Goal: Information Seeking & Learning: Learn about a topic

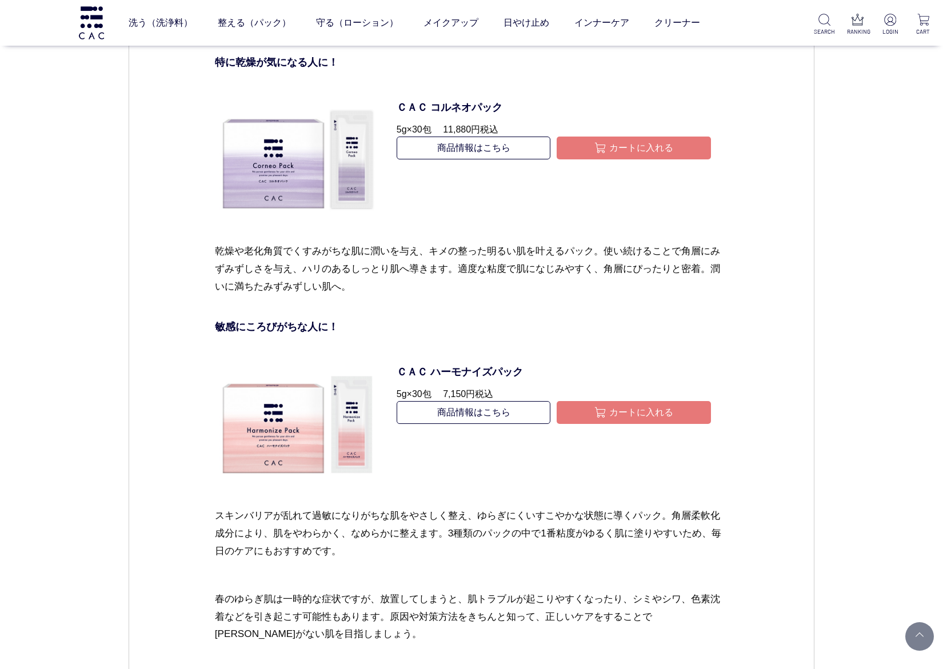
scroll to position [4542, 0]
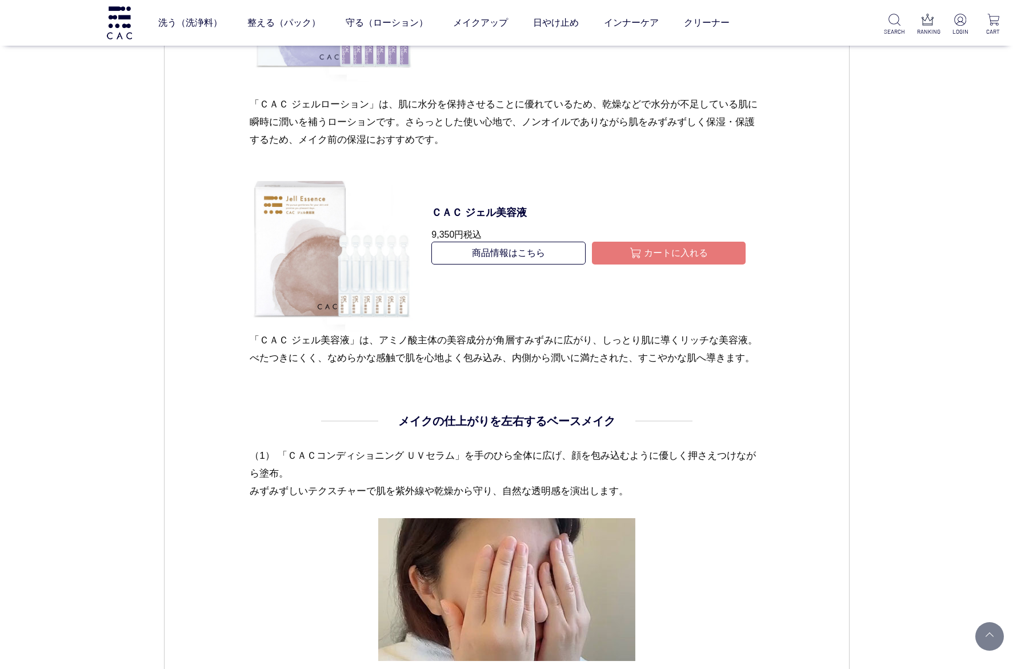
scroll to position [1200, 0]
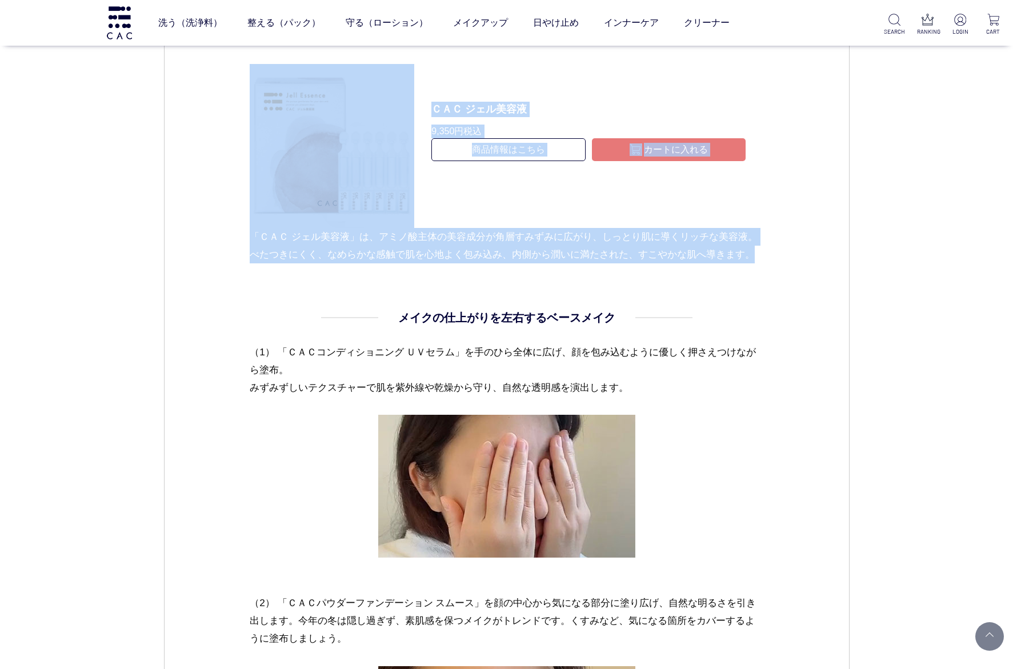
drag, startPoint x: 443, startPoint y: 110, endPoint x: 777, endPoint y: 257, distance: 364.8
copy dd "まずは基本のスキンケア 今年の冬もベースメイクのトレンドは「ツヤ肌」。内側から潤うようなツヤ肌作りには念入りな保湿が欠かせません。しっかりと保湿することでベー…"
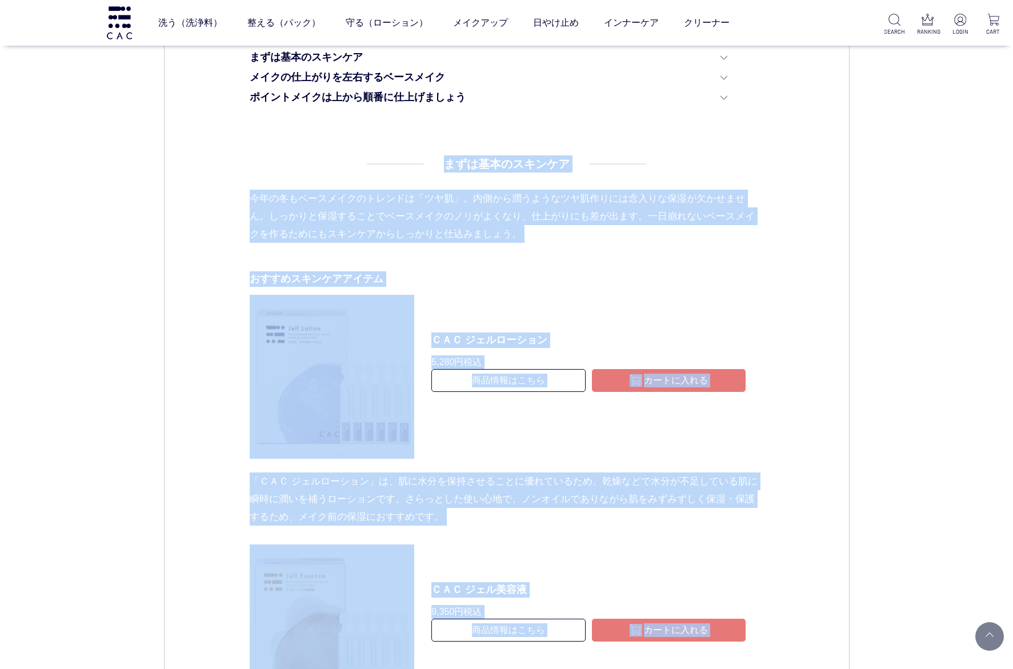
scroll to position [771, 0]
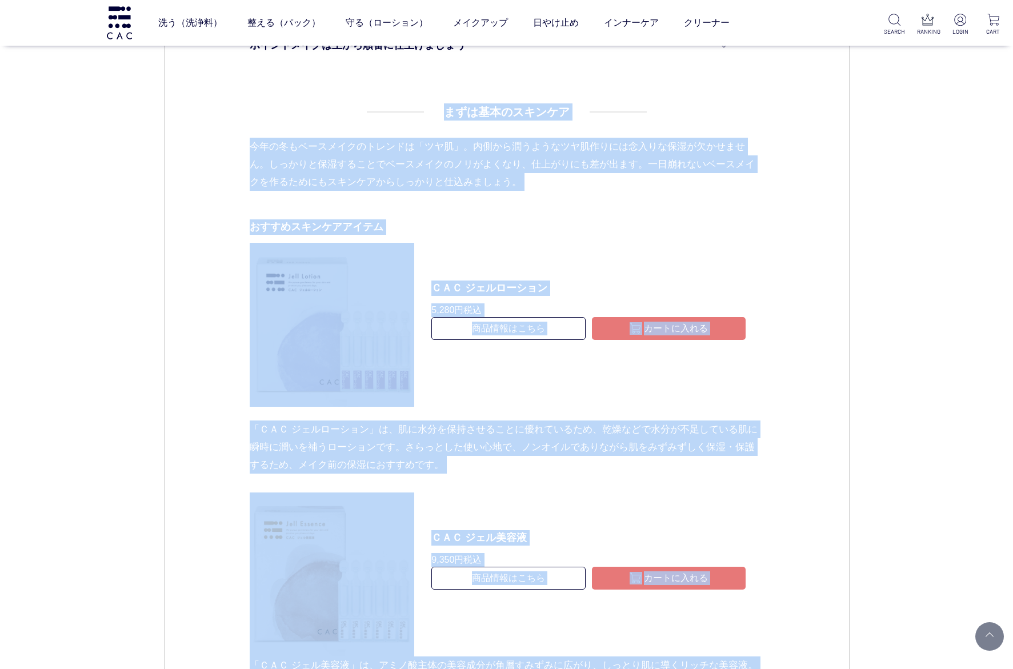
click at [628, 252] on dl "ＣＡＣ ジェルローション 5,280円 税込 商品情報はこちら カートに入れる" at bounding box center [588, 325] width 349 height 165
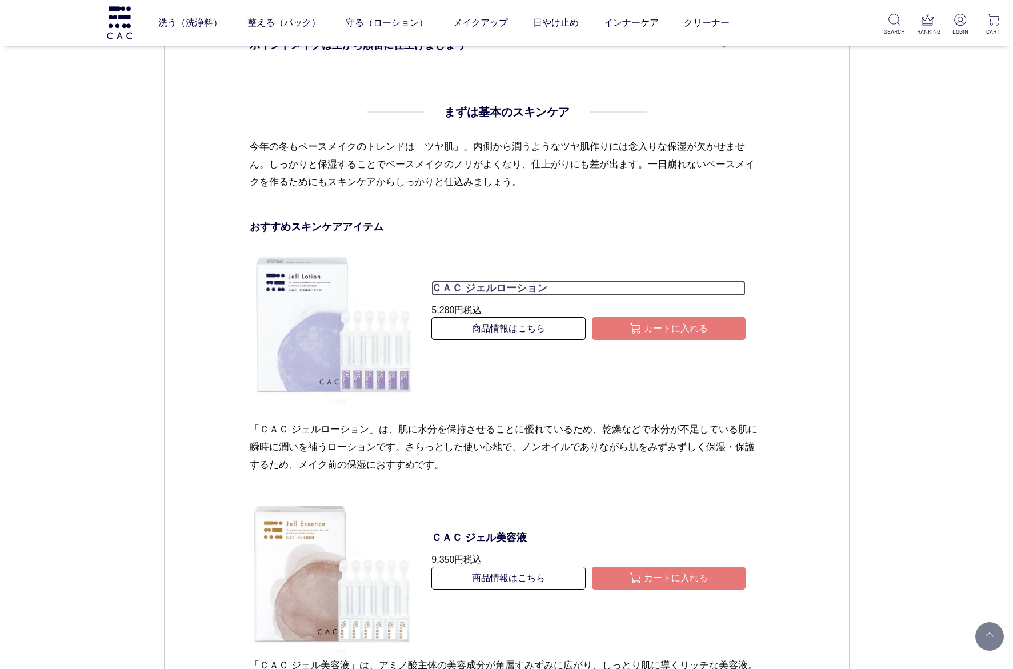
click at [507, 286] on p "ＣＡＣ ジェルローション" at bounding box center [588, 288] width 314 height 15
click at [513, 334] on link "商品情報はこちら" at bounding box center [508, 328] width 154 height 23
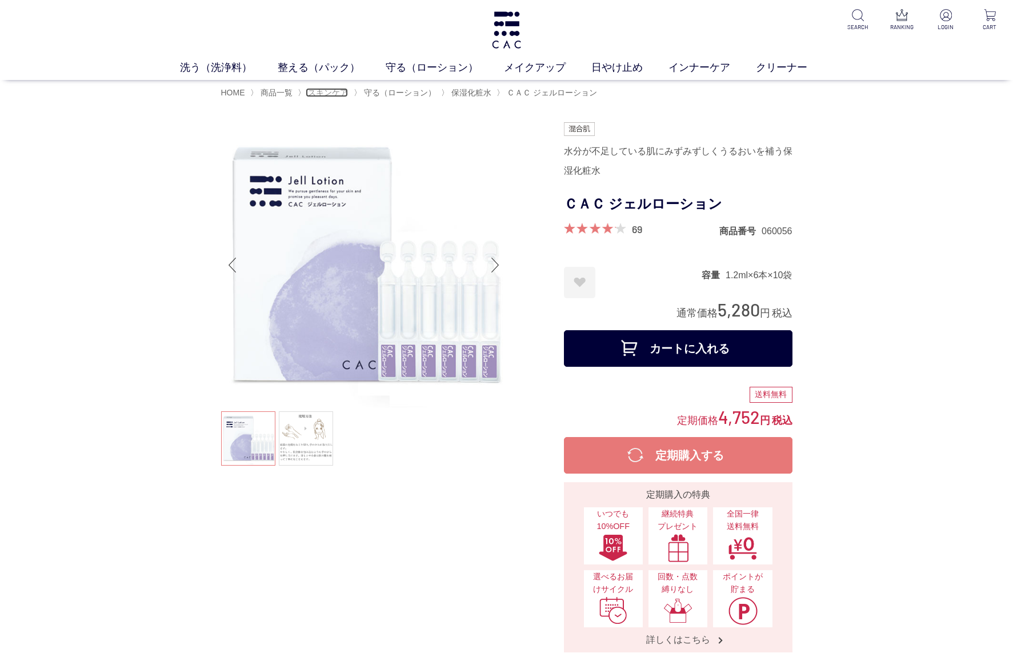
click at [324, 90] on span "スキンケア" at bounding box center [328, 92] width 40 height 9
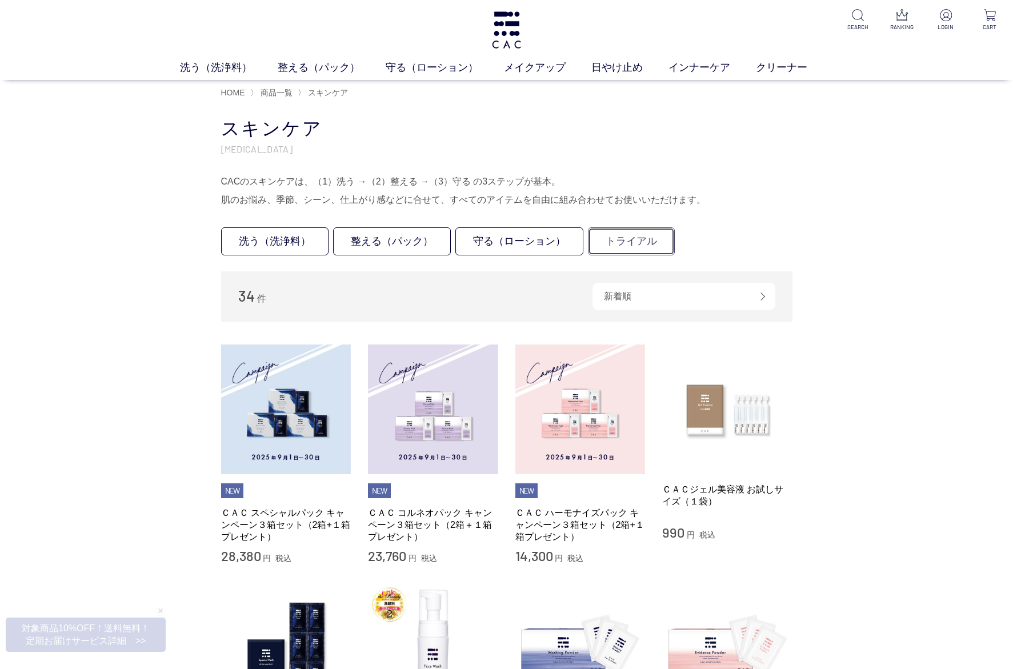
click at [614, 240] on link "トライアル" at bounding box center [631, 241] width 87 height 28
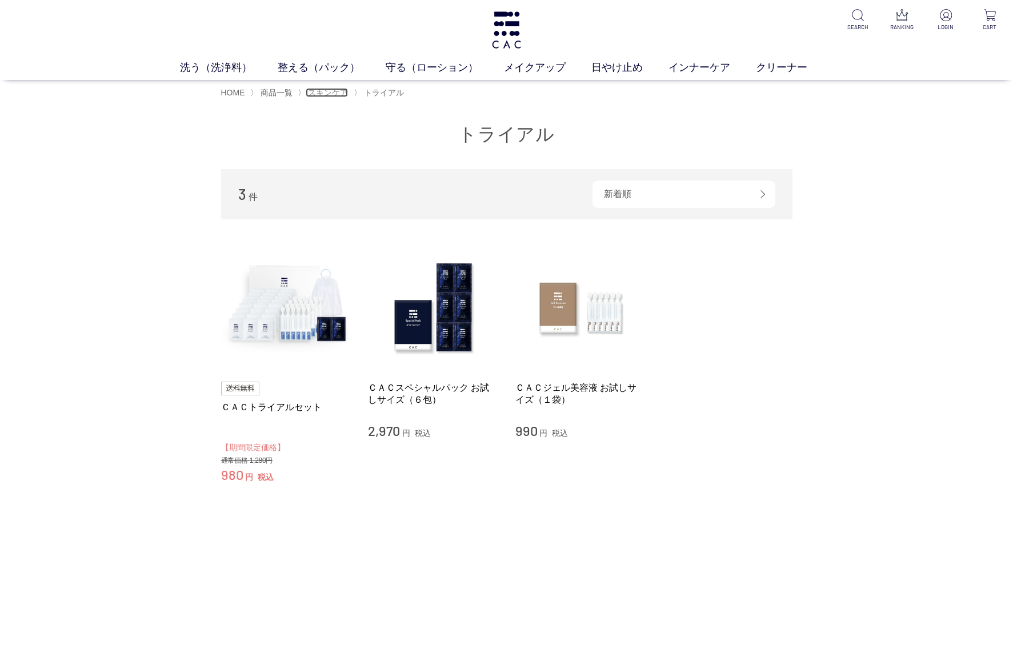
click at [331, 93] on span "スキンケア" at bounding box center [328, 92] width 40 height 9
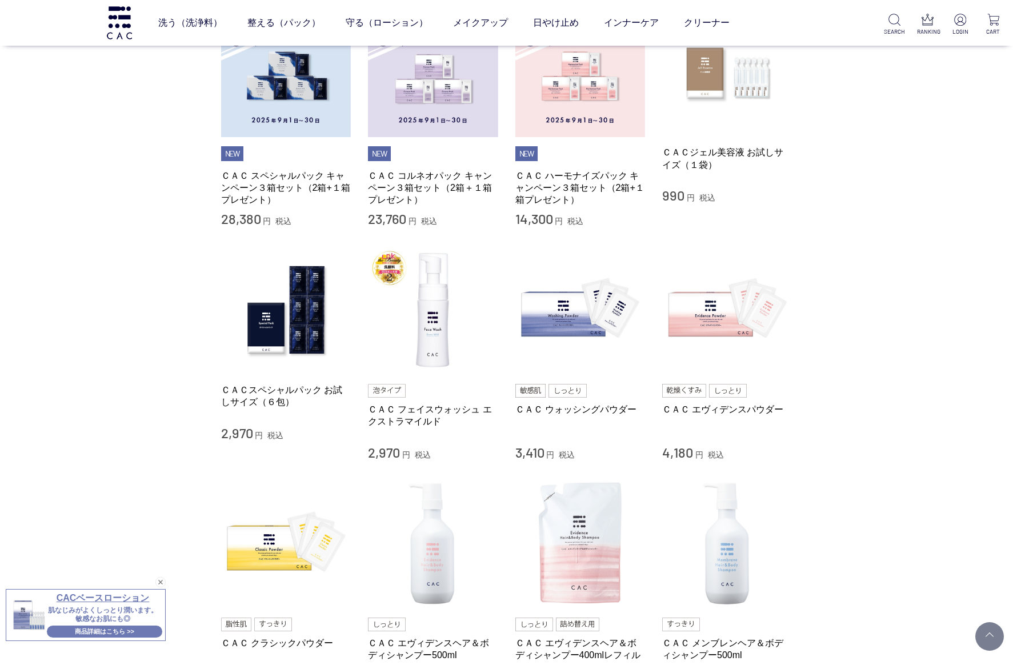
scroll to position [343, 0]
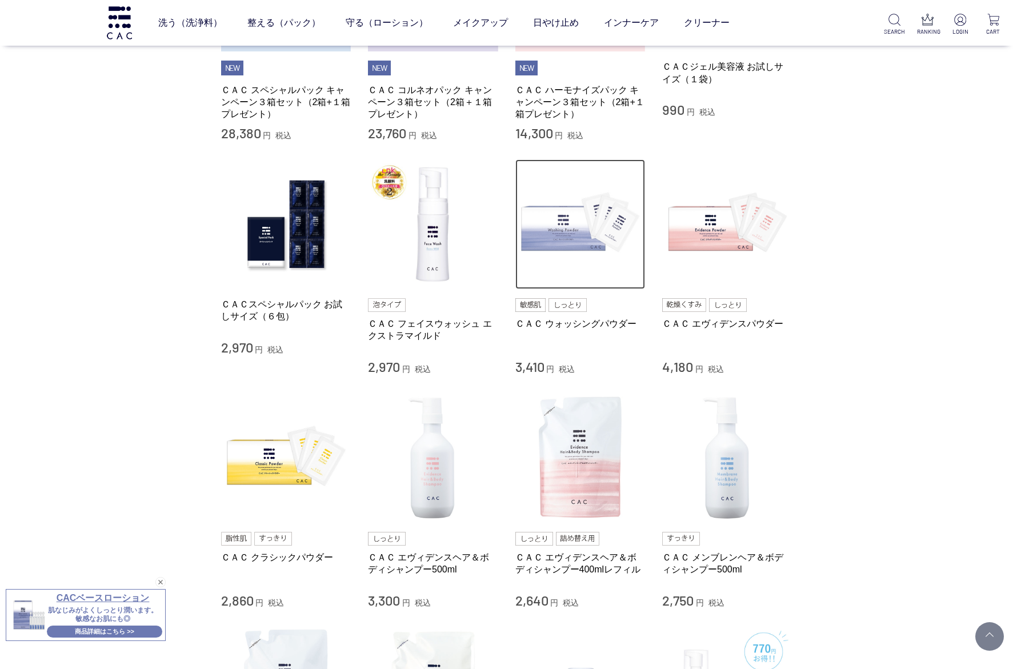
click at [560, 235] on img at bounding box center [580, 224] width 130 height 130
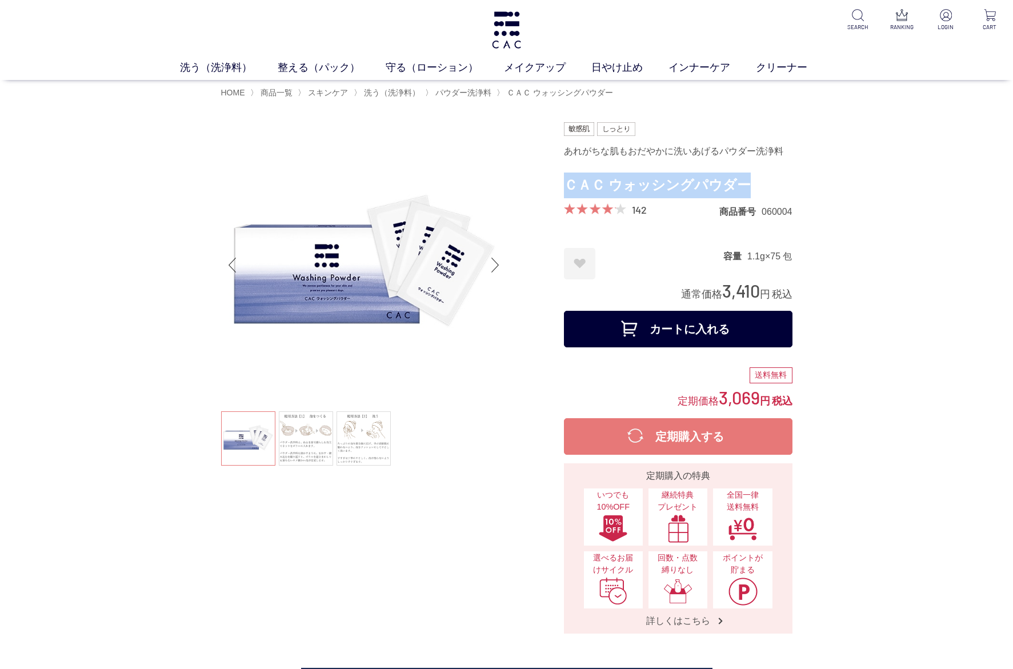
drag, startPoint x: 564, startPoint y: 186, endPoint x: 775, endPoint y: 183, distance: 210.8
click at [775, 183] on h1 "ＣＡＣ ウォッシングパウダー" at bounding box center [678, 186] width 229 height 26
copy h1 "ＣＡＣ ウォッシングパウダー"
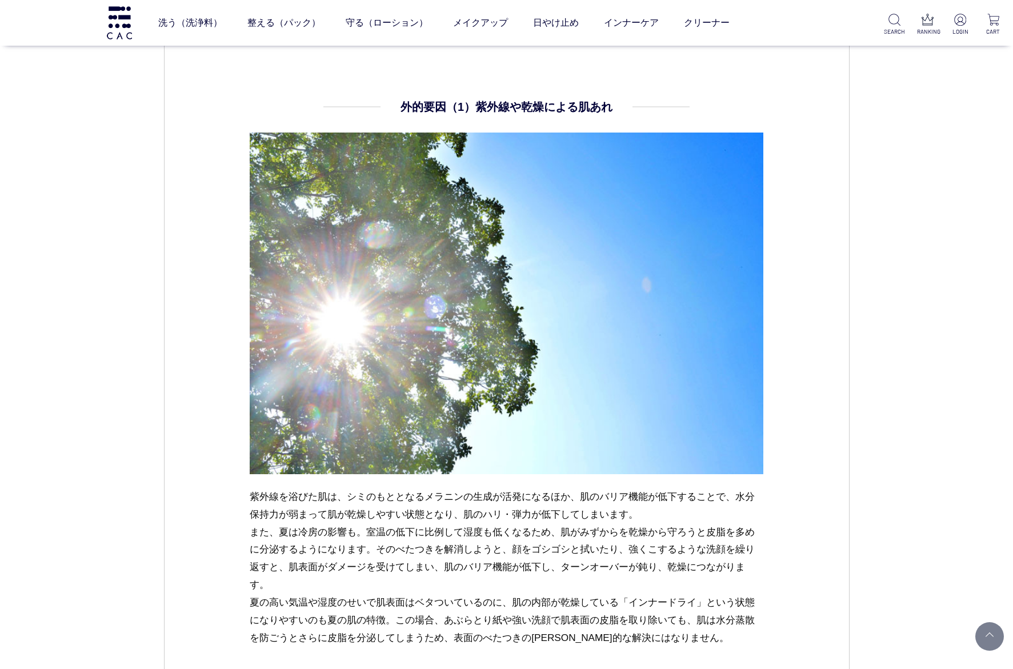
scroll to position [600, 0]
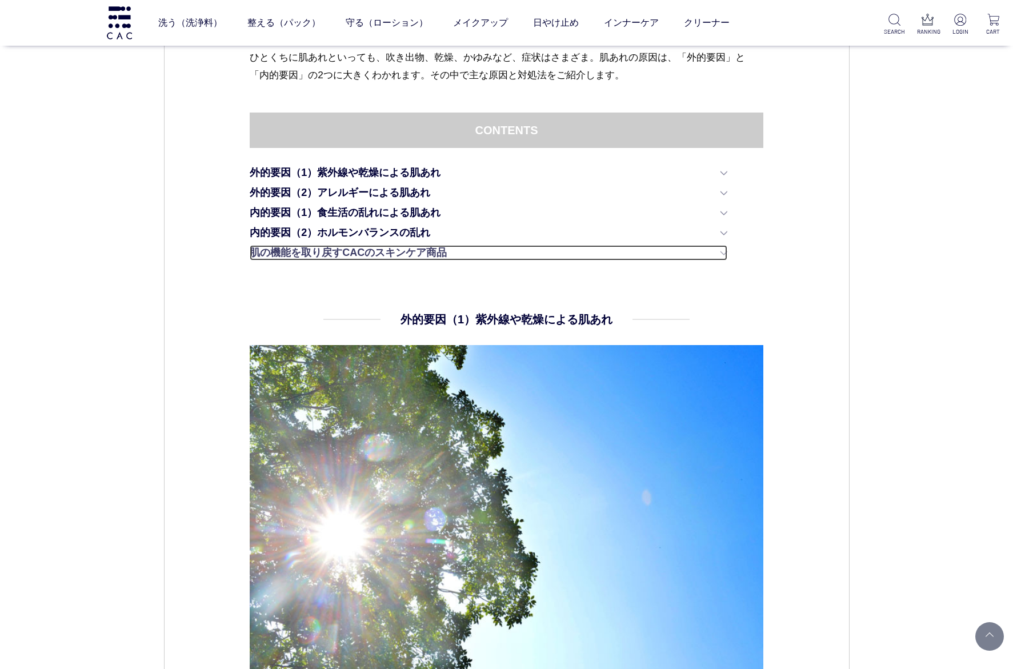
click at [372, 252] on link "肌の機能を取り戻すCACのスキンケア商品" at bounding box center [489, 252] width 478 height 15
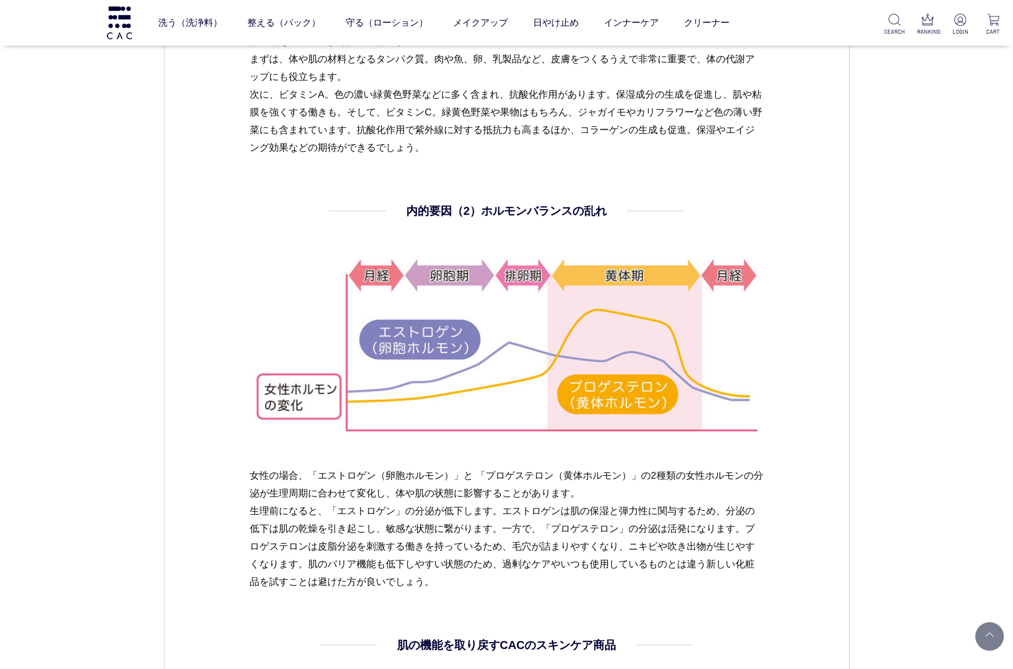
scroll to position [2557, 0]
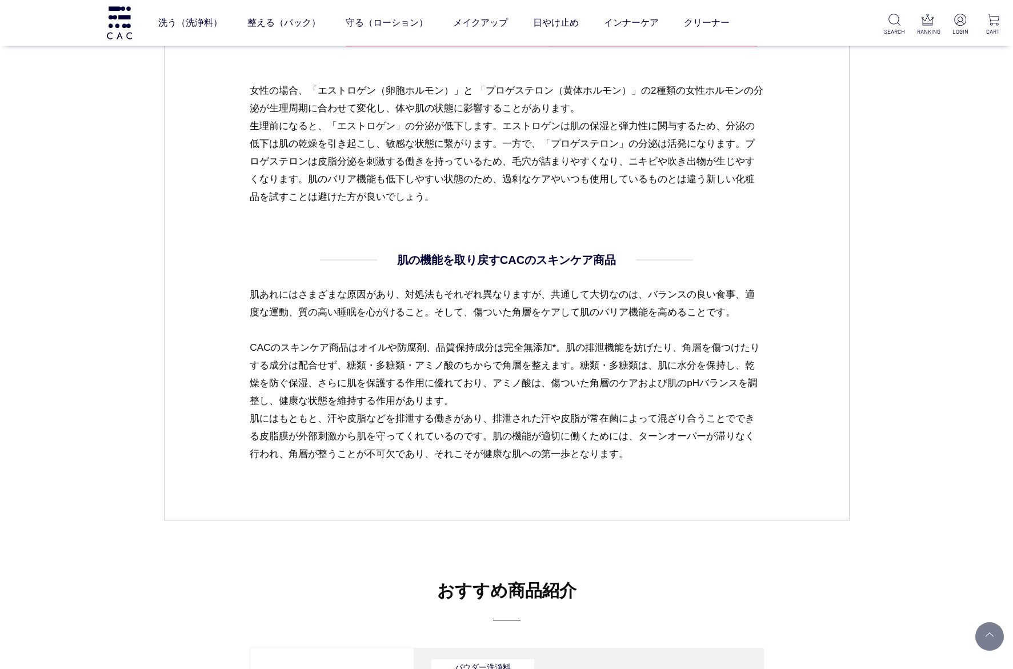
drag, startPoint x: 249, startPoint y: 341, endPoint x: 647, endPoint y: 456, distance: 414.0
click at [647, 456] on p "肌あれにはさまざまな原因があり、対処法もそれぞれ異なりますが、共通して大切なのは、バランスの良い食事、適度な運動、質の高い睡眠を心がけること。そして、傷ついた…" at bounding box center [507, 374] width 514 height 177
copy p "CACのスキンケア商品はオイルや防腐剤、品質保持成分は完全無添加*。肌の排泄機能を妨げたり、角層を傷つけたりする成分は配合せず、糖類・多糖類・アミノ酸のちから…"
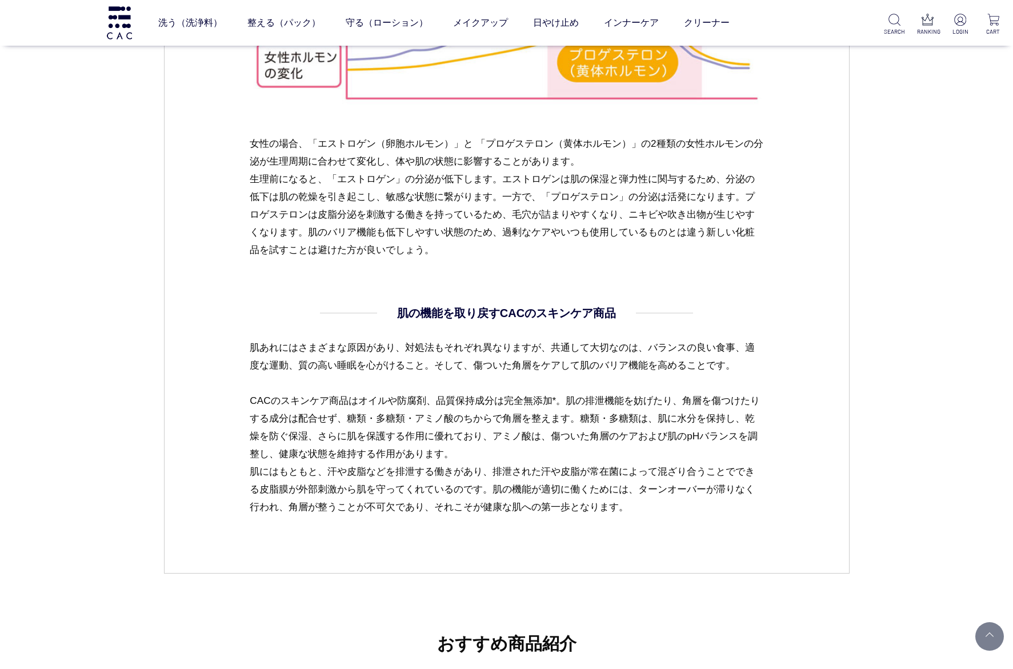
scroll to position [2471, 0]
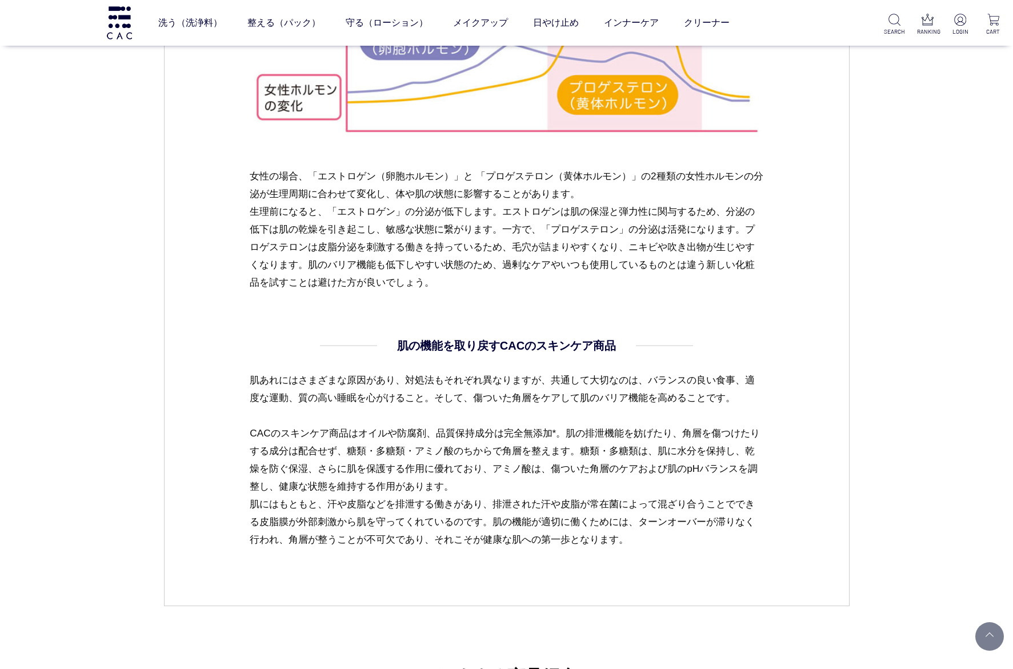
click at [526, 337] on h4 "肌の機能を取り戻すCACのスキンケア商品" at bounding box center [506, 345] width 219 height 17
drag, startPoint x: 398, startPoint y: 341, endPoint x: 667, endPoint y: 535, distance: 331.9
click at [667, 535] on dd "肌の機能を取り戻すCACのスキンケア商品 肌あれにはさまざまな原因があり、対処法もそれぞれ異なりますが、共通して大切なのは、バランスの良い食事、適度な運動、質…" at bounding box center [507, 442] width 514 height 211
copy dd "肌の機能を取り戻すCACのスキンケア商品 肌あれにはさまざまな原因があり、対処法もそれぞれ異なりますが、共通して大切なのは、バランスの良い食事、適度な運動、質…"
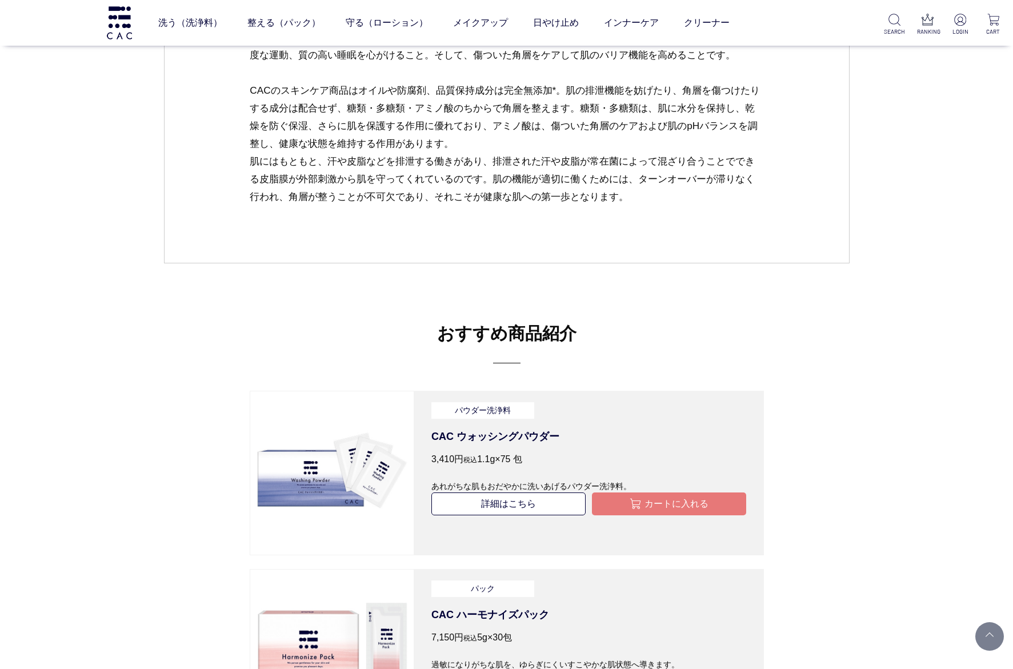
scroll to position [3071, 0]
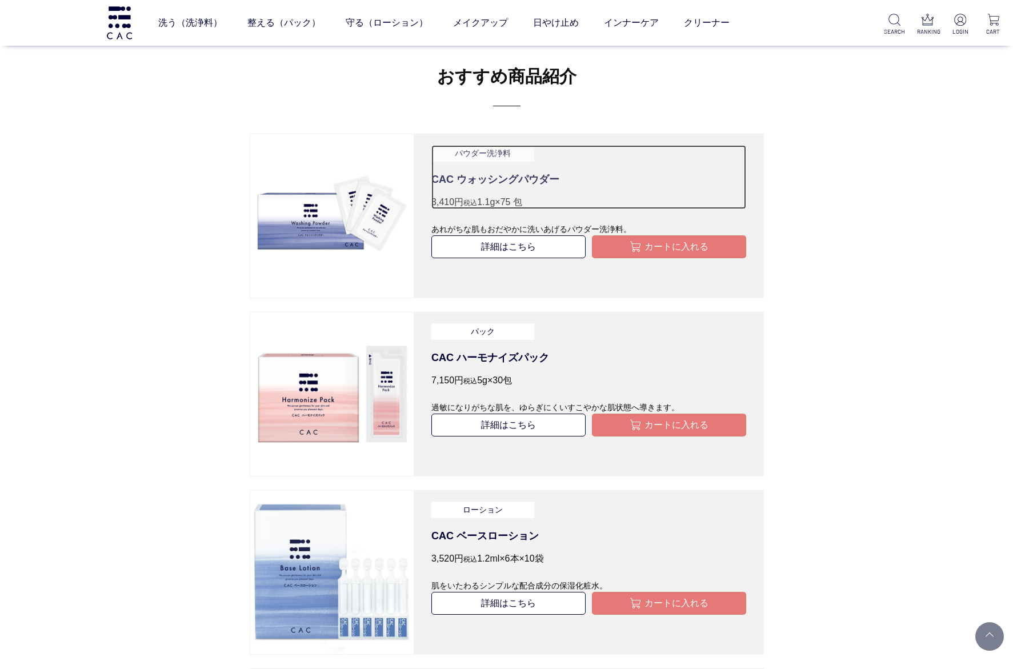
click at [485, 180] on p "CAC ウォッシングパウダー" at bounding box center [588, 179] width 315 height 15
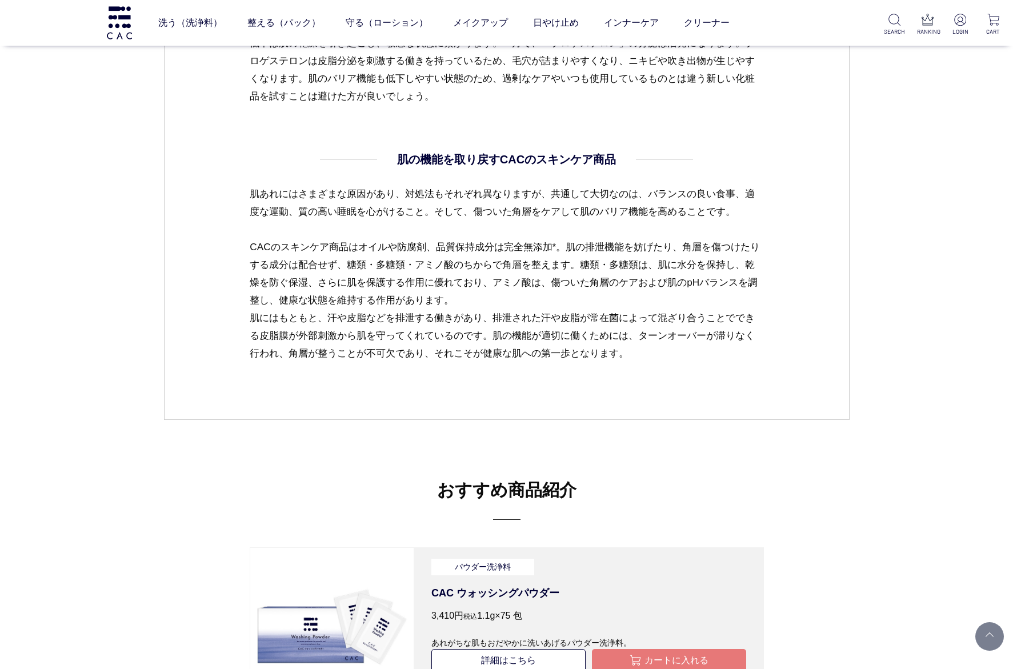
scroll to position [2574, 0]
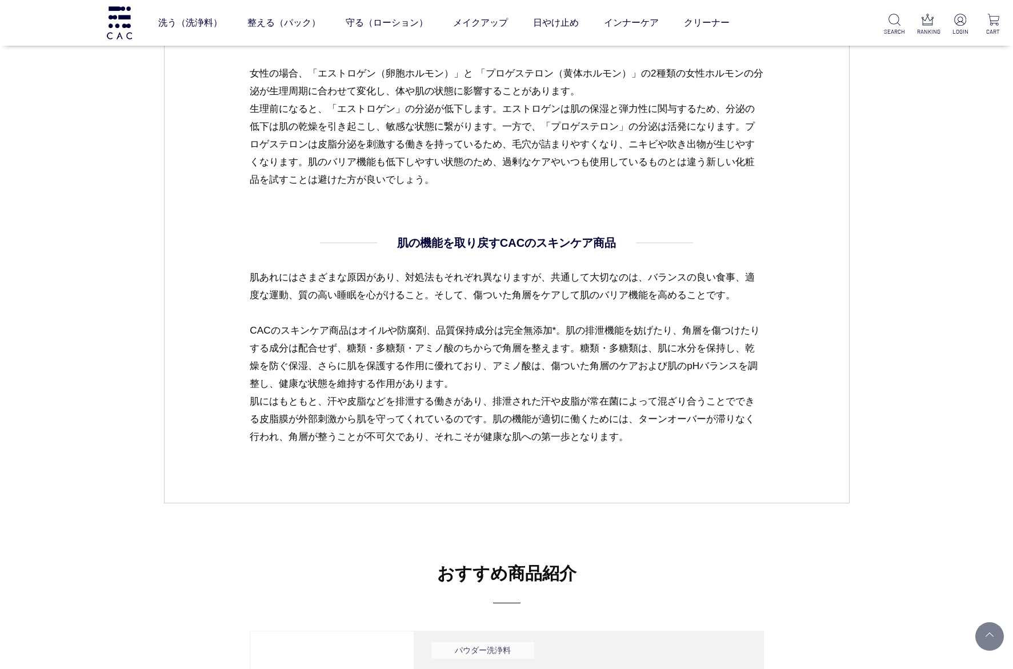
drag, startPoint x: 430, startPoint y: 365, endPoint x: 545, endPoint y: 367, distance: 114.8
copy p "3,410円 税込 1.1g×75 包"
drag, startPoint x: 435, startPoint y: 396, endPoint x: 648, endPoint y: 394, distance: 213.7
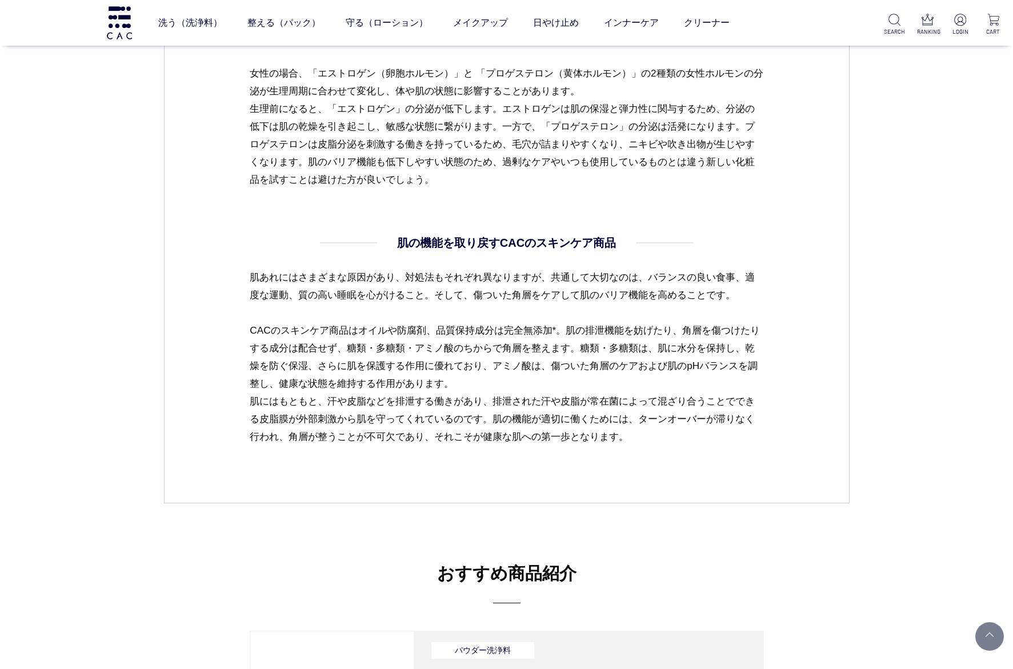
copy p "あれがちな肌もおだやかに洗いあげるパウダー洗浄料。"
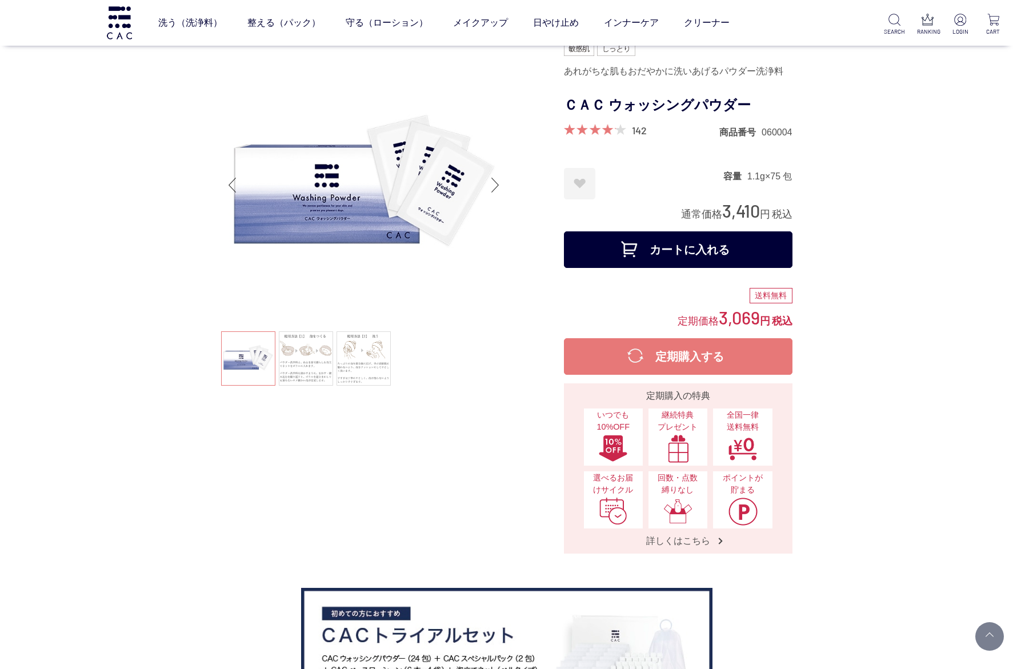
scroll to position [171, 0]
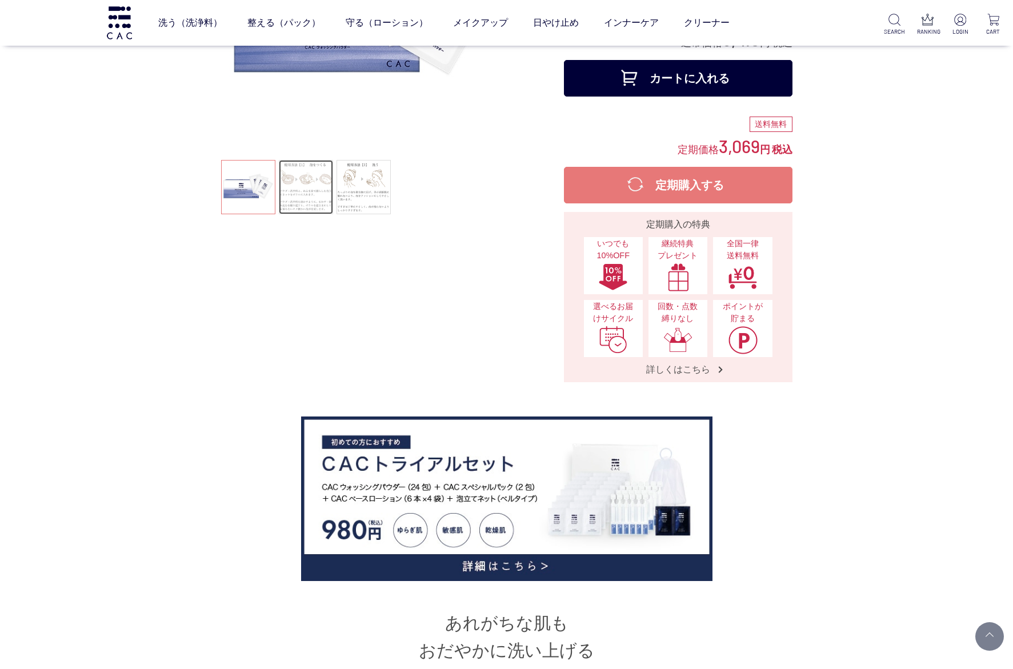
click at [308, 178] on link at bounding box center [306, 187] width 54 height 54
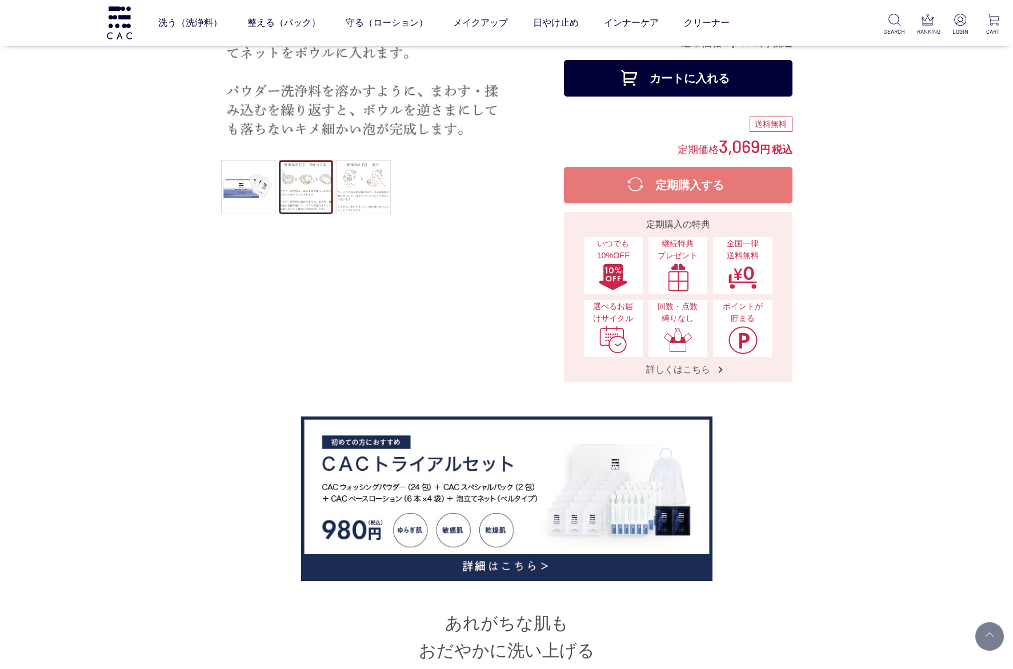
scroll to position [0, 0]
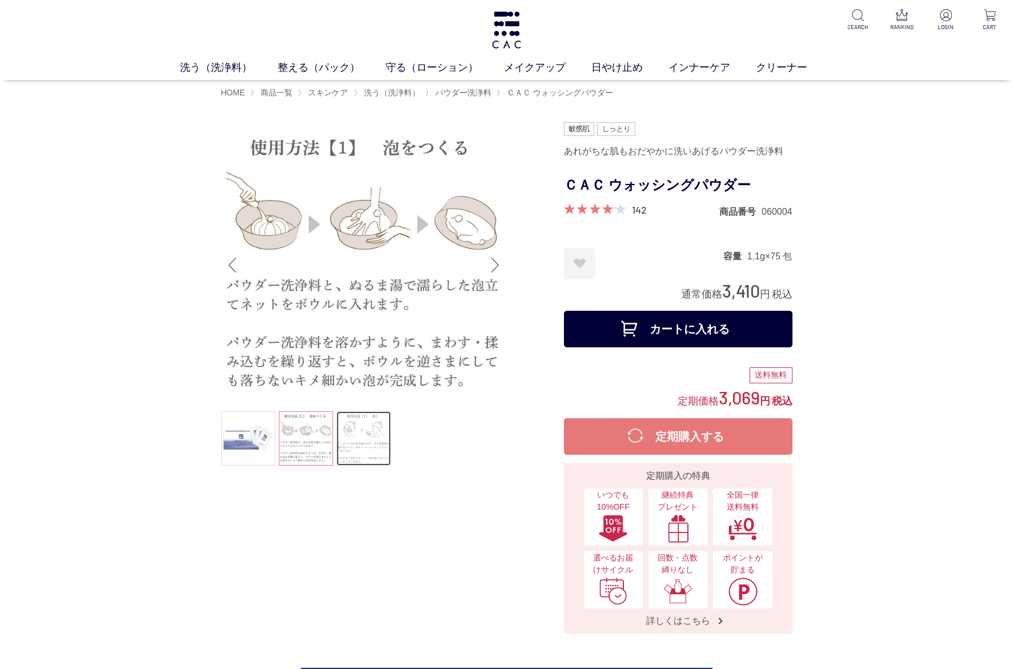
click at [382, 451] on link at bounding box center [363, 438] width 54 height 54
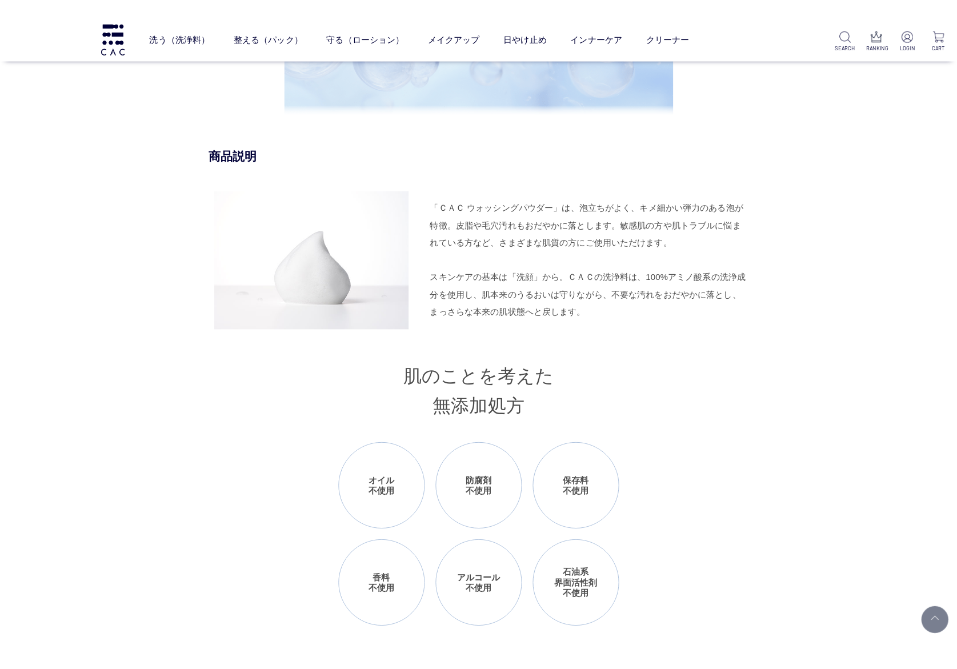
scroll to position [857, 0]
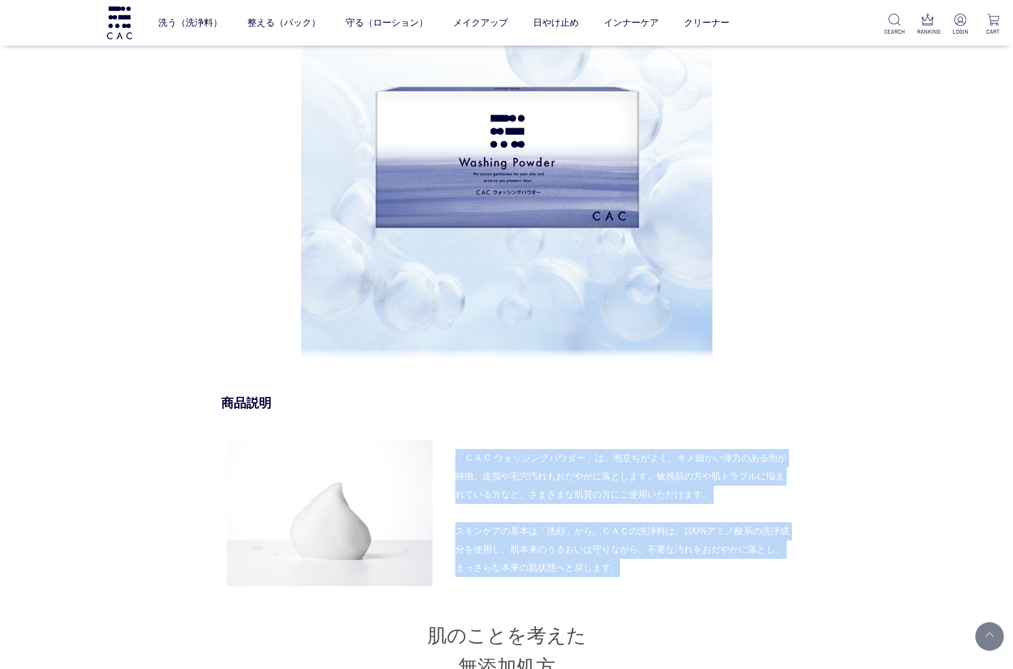
drag, startPoint x: 456, startPoint y: 449, endPoint x: 644, endPoint y: 565, distance: 221.3
click at [644, 565] on div "「ＣＡＣ ウォッシングパウダー」は、泡立ちがよく、キメ細かい弾力のある泡が特徴。皮脂や毛穴汚れもおだやかに落とします。敏感肌の方や肌トラブルに悩まれている方な…" at bounding box center [506, 513] width 571 height 146
copy div "「ＣＡＣ ウォッシングパウダー」は、泡立ちがよく、キメ細かい弾力のある泡が特徴。皮脂や毛穴汚れもおだやかに落とします。敏感肌の方や肌トラブルに悩まれている方な…"
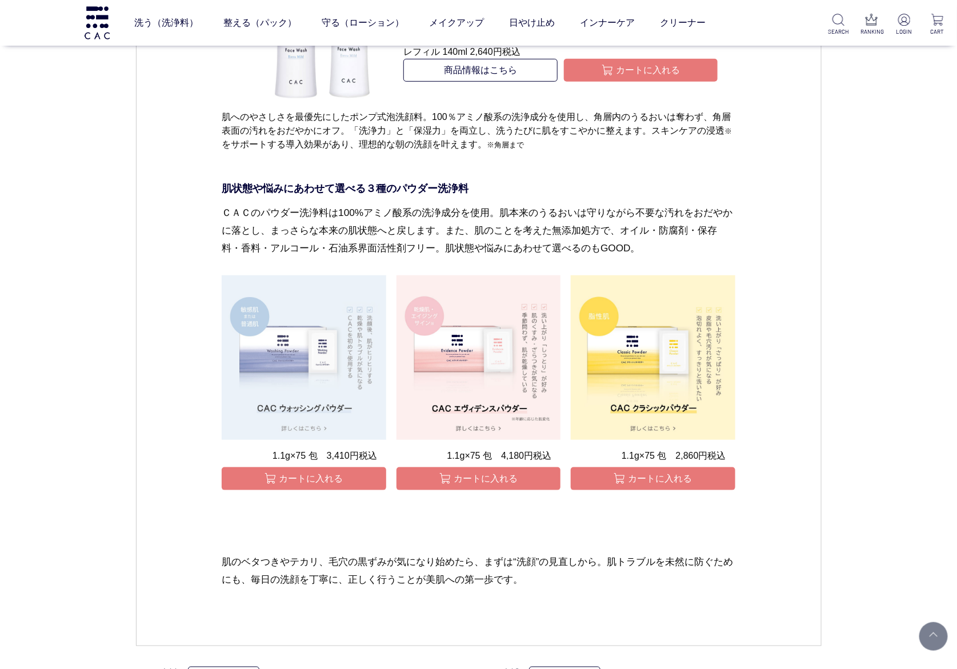
scroll to position [4113, 0]
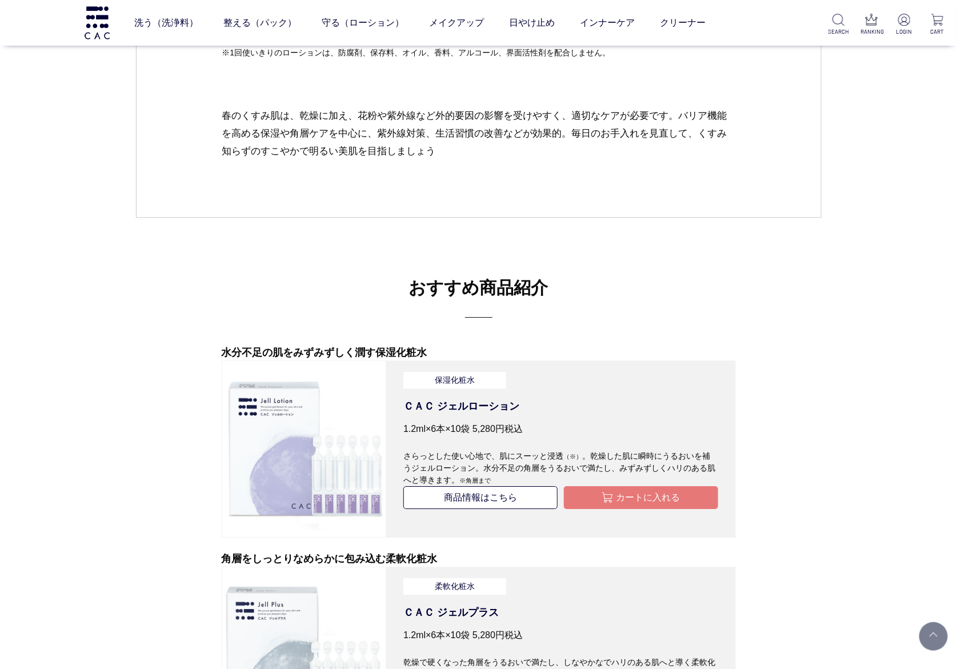
scroll to position [3428, 0]
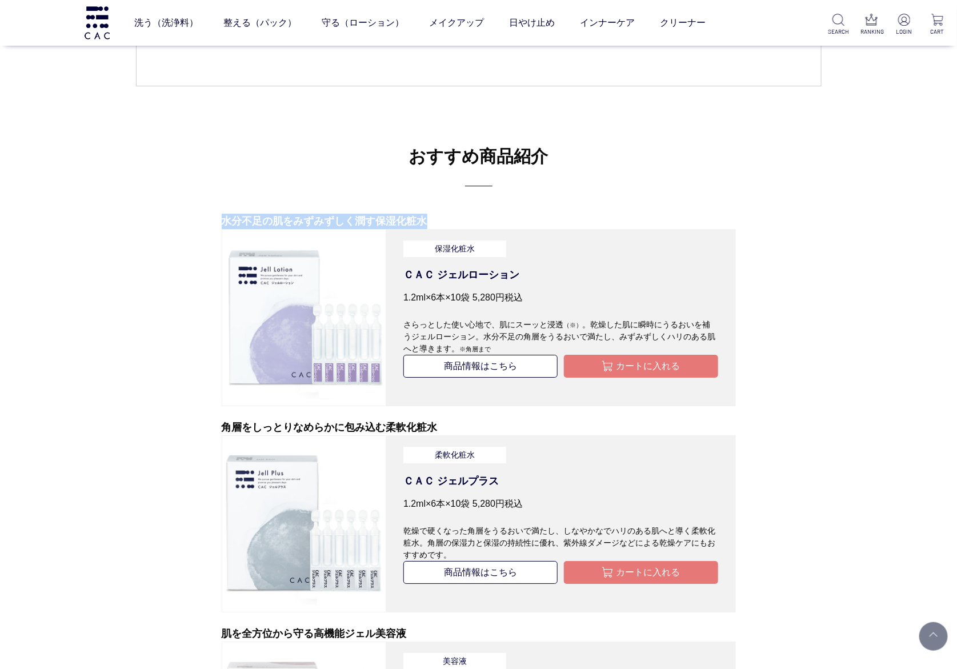
drag, startPoint x: 218, startPoint y: 215, endPoint x: 442, endPoint y: 214, distance: 224.5
click at [442, 214] on div "おすすめ商品紹介 水分不足の肌をみずみずしく潤す保湿化粧水 保湿化粧水 ＣＡＣ ジェルローション 1.2ml×6本×10袋 5,280円 税込 さらっとした使…" at bounding box center [479, 555] width 686 height 939
copy p "水分不足の肌をみずみずしく潤す保湿化粧水"
click at [442, 213] on div "おすすめ商品紹介 水分不足の肌をみずみずしく潤す保湿化粧水 保湿化粧水 ＣＡＣ ジェルローション 1.2ml×6本×10袋 5,280円 税込 さらっとした使…" at bounding box center [479, 555] width 686 height 939
click at [336, 161] on h3 "おすすめ商品紹介" at bounding box center [479, 164] width 686 height 43
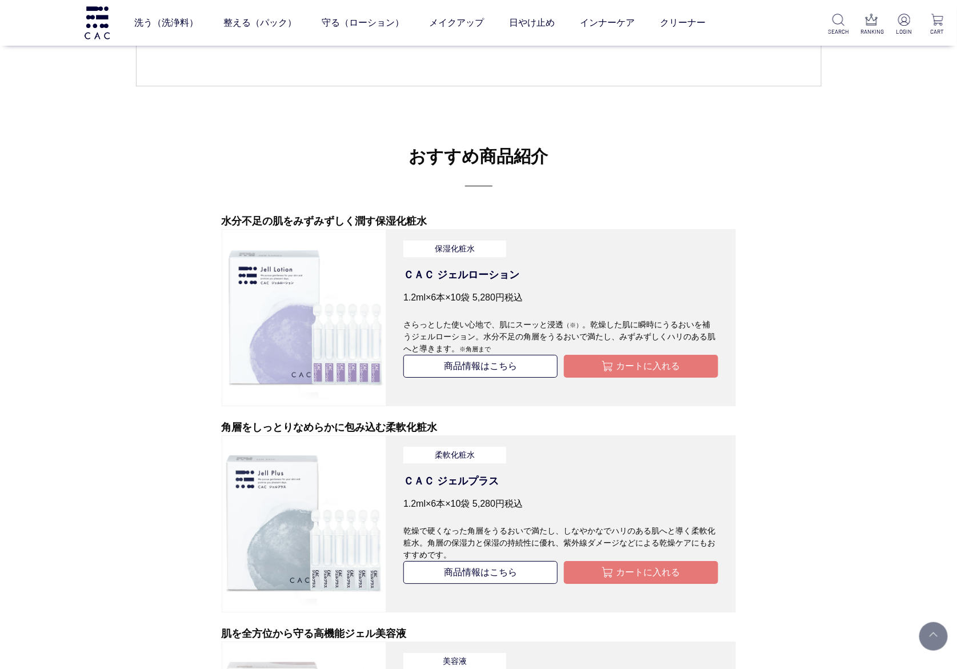
click at [302, 165] on h3 "おすすめ商品紹介" at bounding box center [479, 164] width 686 height 43
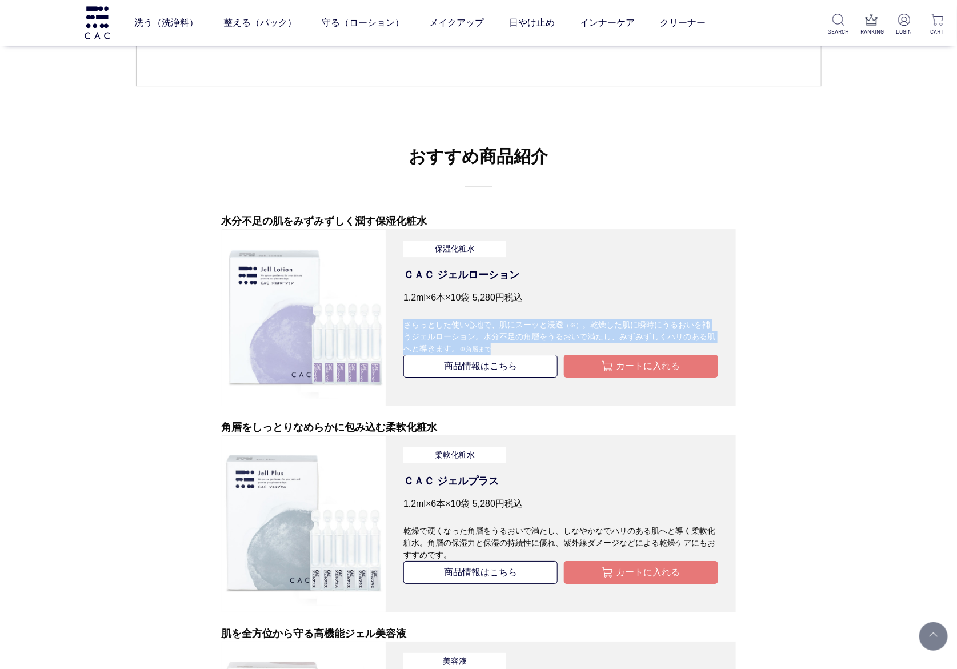
drag, startPoint x: 402, startPoint y: 324, endPoint x: 508, endPoint y: 345, distance: 108.3
click at [508, 345] on dl "保湿化粧水 ＣＡＣ ジェルローション 1.2ml×6本×10袋 5,280円 税込 さらっとした使い心地で、肌にスーッと浸透 （※） 。乾燥した肌に瞬時にうる…" at bounding box center [561, 317] width 350 height 177
copy p "さらっとした使い心地で、肌にスーッと浸透 （※） 。乾燥した肌に瞬時にうるおいを補うジェルローション。水分不足の角層をうるおいで満たし、みずみずしくハリのある…"
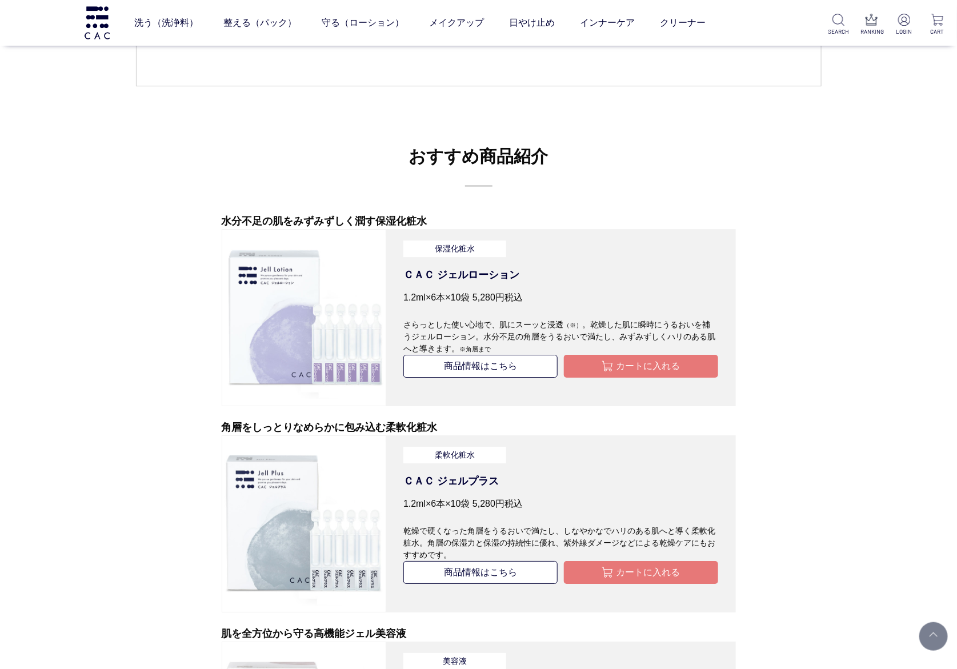
click at [284, 205] on div "おすすめ商品紹介 水分不足の肌をみずみずしく潤す保湿化粧水 保湿化粧水 ＣＡＣ ジェルローション 1.2ml×6本×10袋 5,280円 税込 さらっとした使…" at bounding box center [479, 555] width 686 height 939
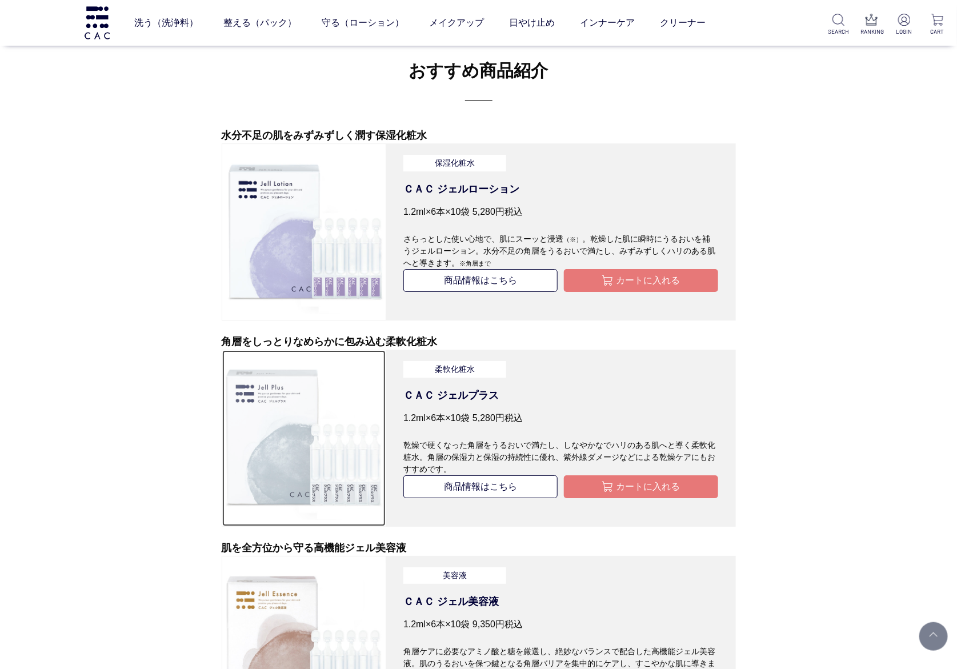
click at [315, 426] on img at bounding box center [303, 437] width 163 height 163
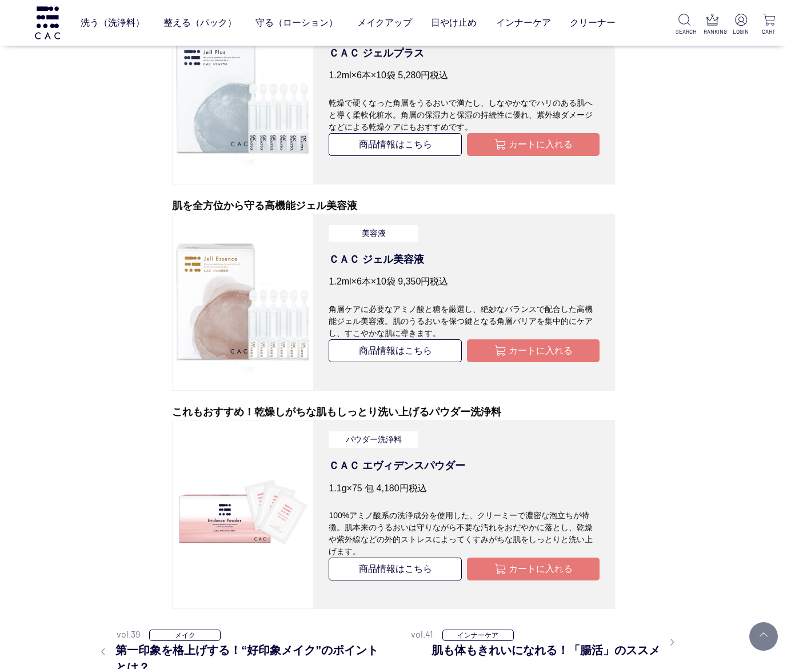
scroll to position [3736, 0]
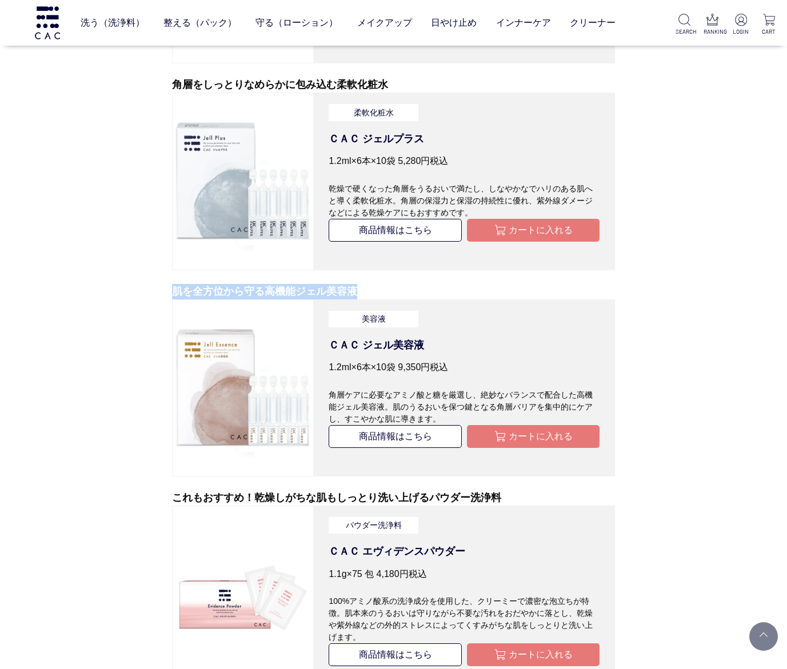
drag, startPoint x: 174, startPoint y: 286, endPoint x: 367, endPoint y: 289, distance: 193.1
click at [367, 289] on p "肌を全方位から守る高機能ジェル美容液" at bounding box center [393, 291] width 443 height 15
copy p "肌を全方位から守る高機能ジェル美容液"
drag, startPoint x: 65, startPoint y: 360, endPoint x: 77, endPoint y: 358, distance: 12.2
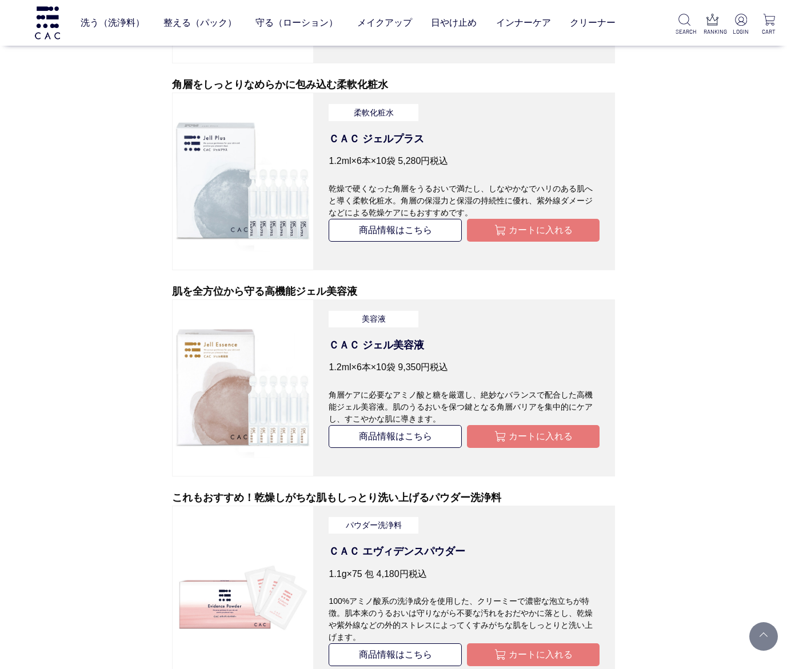
click at [114, 387] on div "おすすめ商品紹介 水分不足の肌をみずみずしく潤す保湿化粧水 保湿化粧水 ＣＡＣ ジェルローション 1.2ml×6本×10袋 5,280円 税込 さらっとした使…" at bounding box center [393, 218] width 590 height 951
drag, startPoint x: 329, startPoint y: 363, endPoint x: 399, endPoint y: 370, distance: 70.5
click at [399, 370] on p "1.2ml×6本×10袋 9,350円 税込" at bounding box center [463, 367] width 271 height 14
copy p "1.2ml×6本×10袋"
click at [103, 214] on div "おすすめ商品紹介 水分不足の肌をみずみずしく潤す保湿化粧水 保湿化粧水 ＣＡＣ ジェルローション 1.2ml×6本×10袋 5,280円 税込 さらっとした使…" at bounding box center [393, 218] width 590 height 951
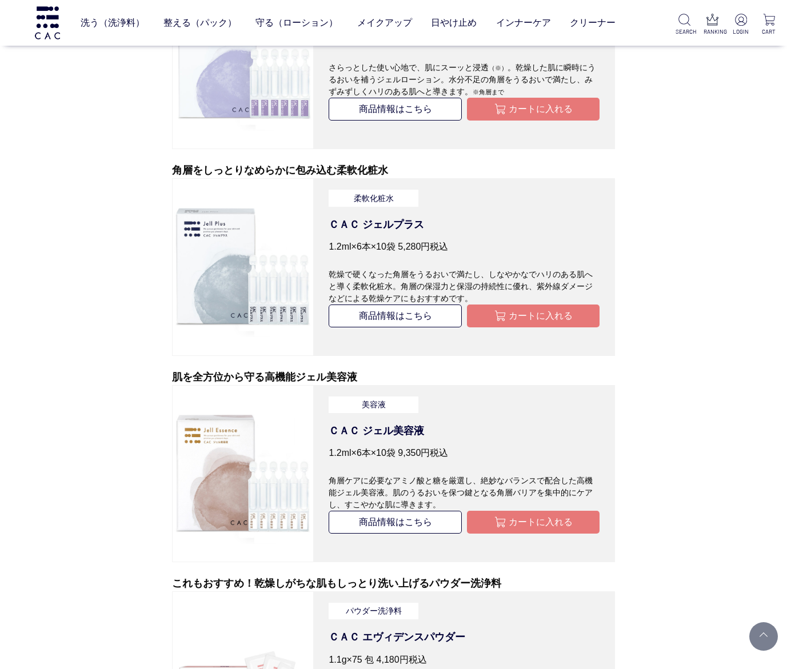
scroll to position [3565, 0]
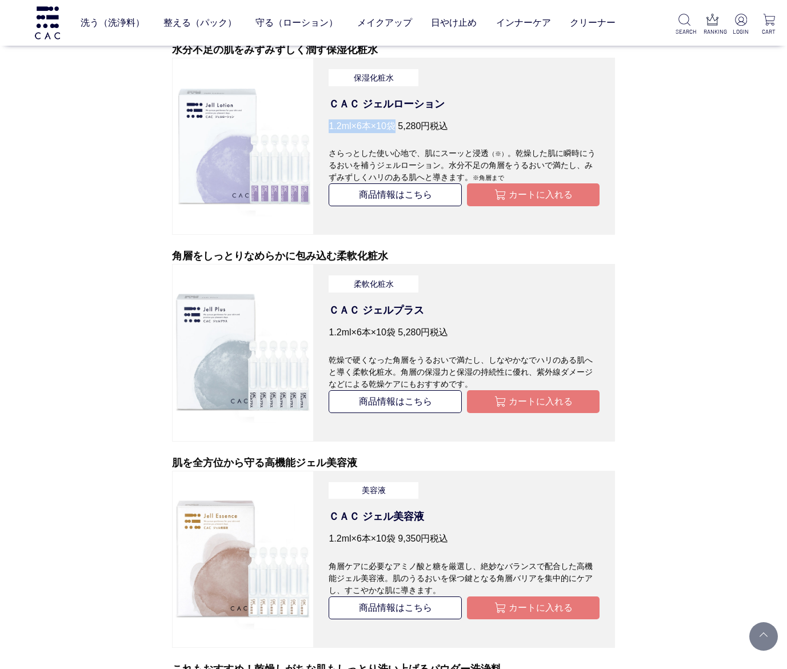
drag, startPoint x: 330, startPoint y: 125, endPoint x: 401, endPoint y: 125, distance: 71.4
click at [401, 125] on p "1.2ml×6本×10袋 5,280円 税込" at bounding box center [463, 126] width 271 height 14
copy p "1.2ml×6本×10袋"
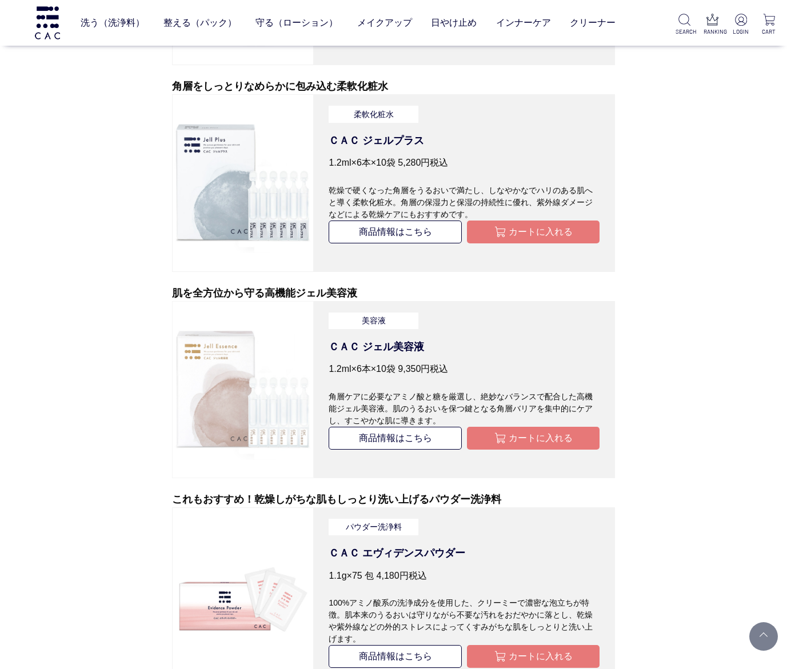
scroll to position [3736, 0]
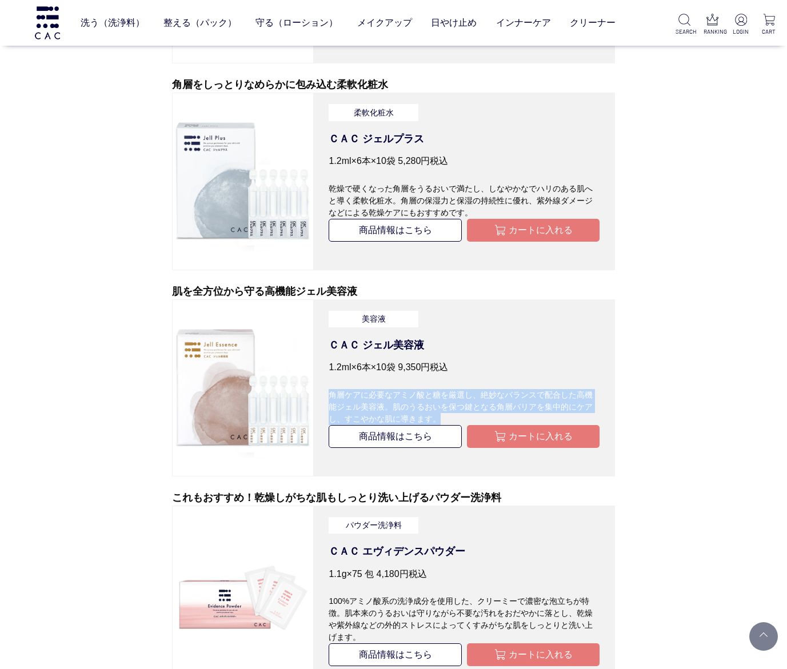
drag, startPoint x: 329, startPoint y: 394, endPoint x: 442, endPoint y: 414, distance: 114.8
click at [442, 414] on p "角層ケアに必要なアミノ酸と糖を厳選し、絶妙なバランスで配合した高機能ジェル美容液。肌のうるおいを保つ鍵となる角層バリアを集中的にケアし、すこやかな肌に導きます。" at bounding box center [463, 399] width 271 height 50
copy p "角層ケアに必要なアミノ酸と糖を厳選し、絶妙なバランスで配合した高機能ジェル美容液。肌のうるおいを保つ鍵となる角層バリアを集中的にケアし、すこやかな肌に導きます。"
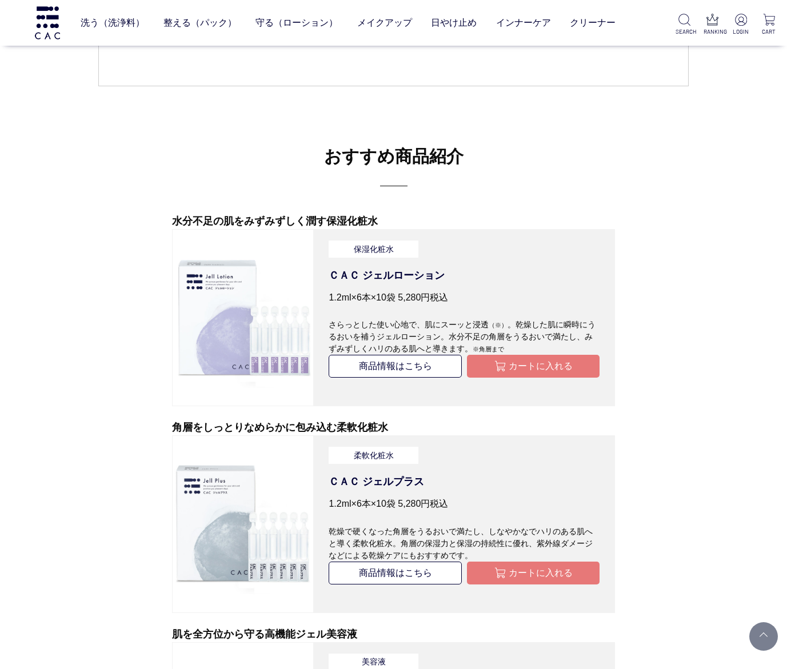
scroll to position [3565, 0]
